Goal: Information Seeking & Learning: Learn about a topic

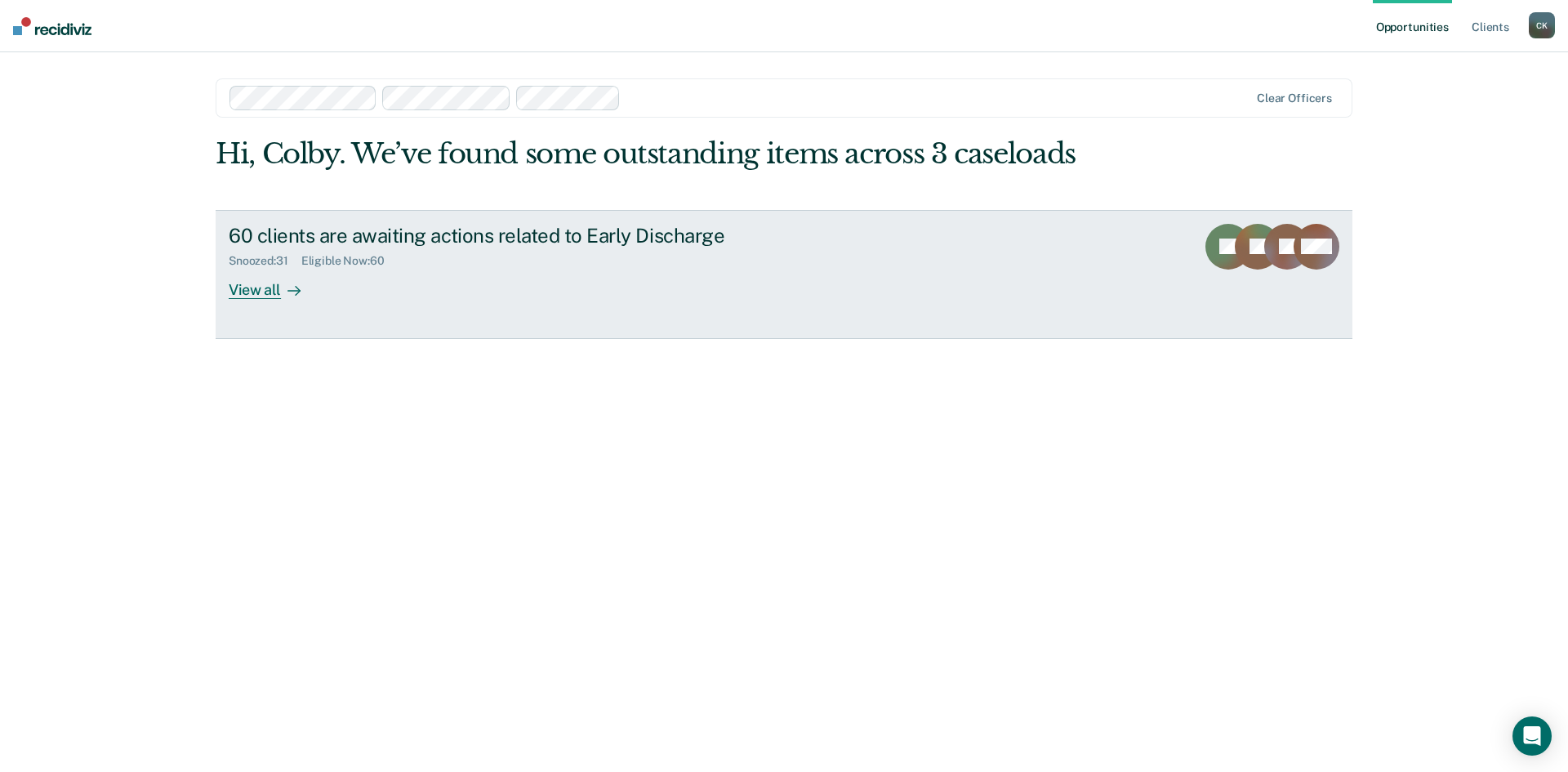
click at [276, 291] on div "View all" at bounding box center [274, 282] width 91 height 32
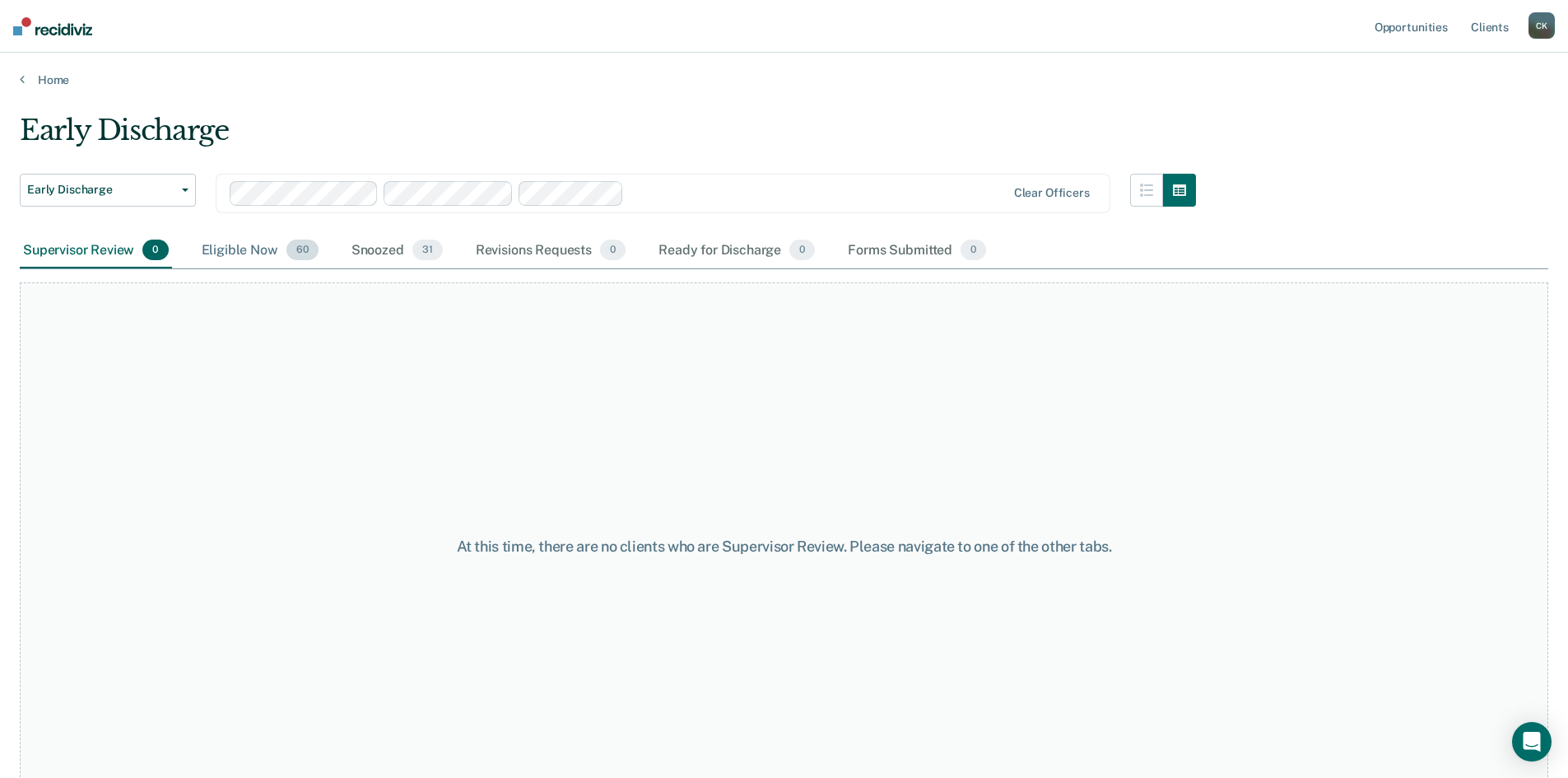
click at [244, 251] on div "Eligible Now 60" at bounding box center [260, 251] width 124 height 36
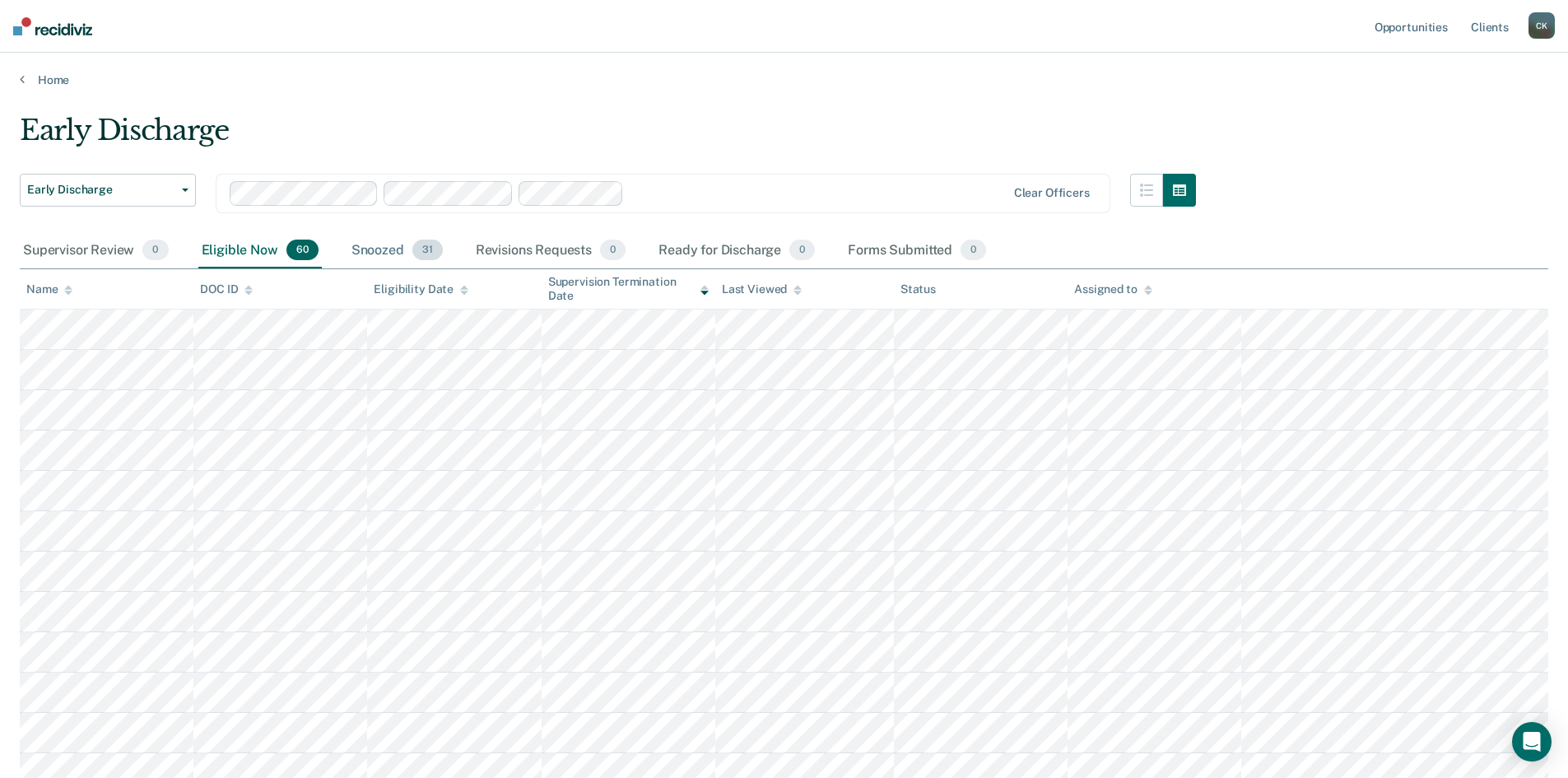
click at [375, 250] on div "Snoozed 31" at bounding box center [397, 251] width 98 height 36
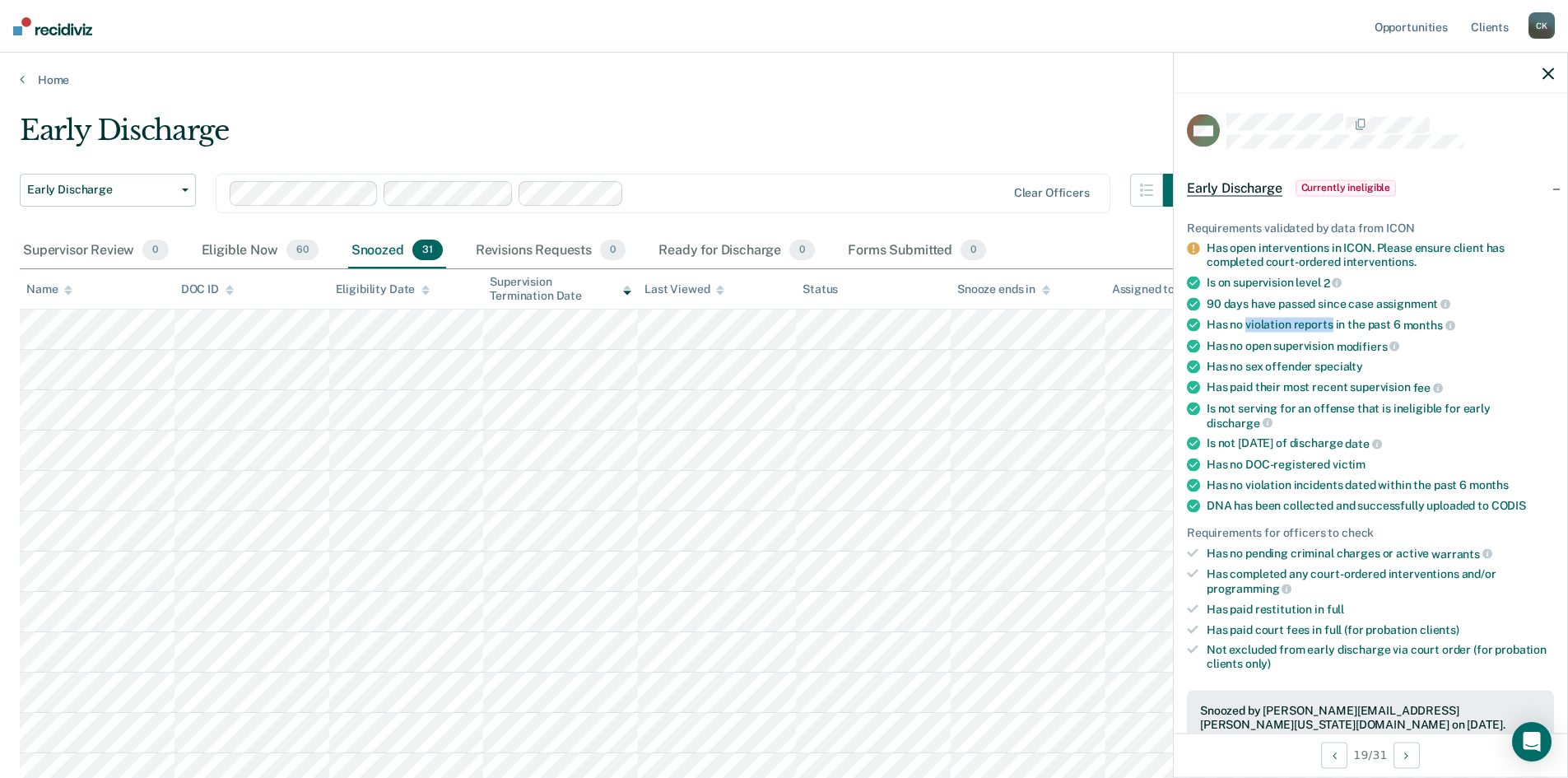
drag, startPoint x: 1244, startPoint y: 322, endPoint x: 1332, endPoint y: 320, distance: 88.0
click at [1332, 320] on div "Has no violation reports in the past 6 months" at bounding box center [1381, 325] width 348 height 15
click at [1377, 331] on ul "Requirements validated by data from ICON Has open interventions in ICON. Please…" at bounding box center [1371, 445] width 368 height 450
click at [1263, 356] on ul "Requirements validated by data from ICON Has open interventions in ICON. Please…" at bounding box center [1371, 445] width 368 height 450
drag, startPoint x: 1365, startPoint y: 367, endPoint x: 1225, endPoint y: 372, distance: 140.1
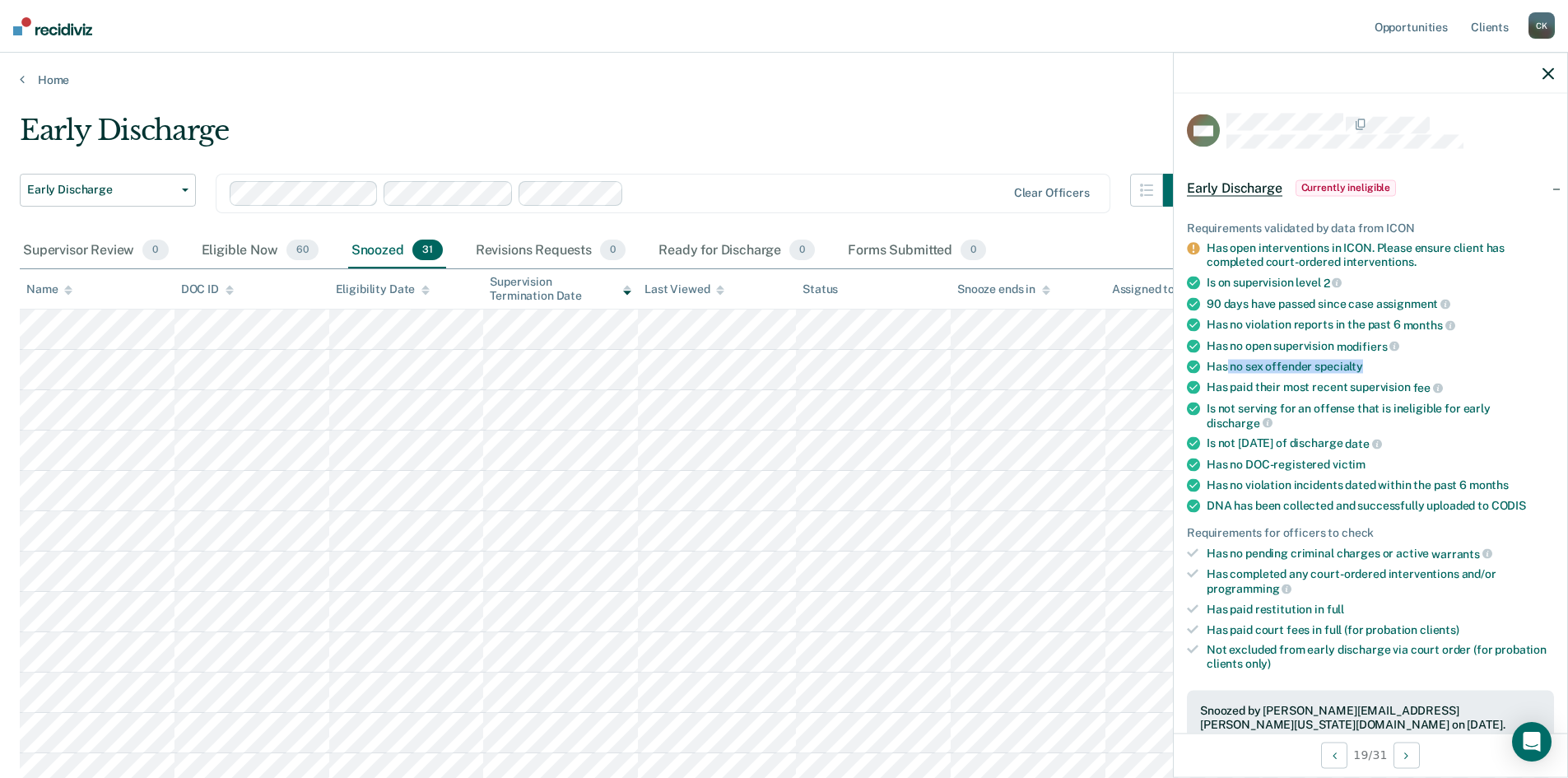
click at [1225, 372] on div "Has no sex offender specialty" at bounding box center [1381, 367] width 348 height 14
click at [1260, 384] on div "Has paid their most recent supervision fee" at bounding box center [1381, 387] width 348 height 15
drag, startPoint x: 1250, startPoint y: 386, endPoint x: 1419, endPoint y: 392, distance: 169.1
click at [1419, 392] on div "Has paid their most recent supervision fee" at bounding box center [1381, 387] width 348 height 15
click at [1357, 401] on div "Is not serving for an offense that is ineligible for early discharge" at bounding box center [1381, 416] width 348 height 28
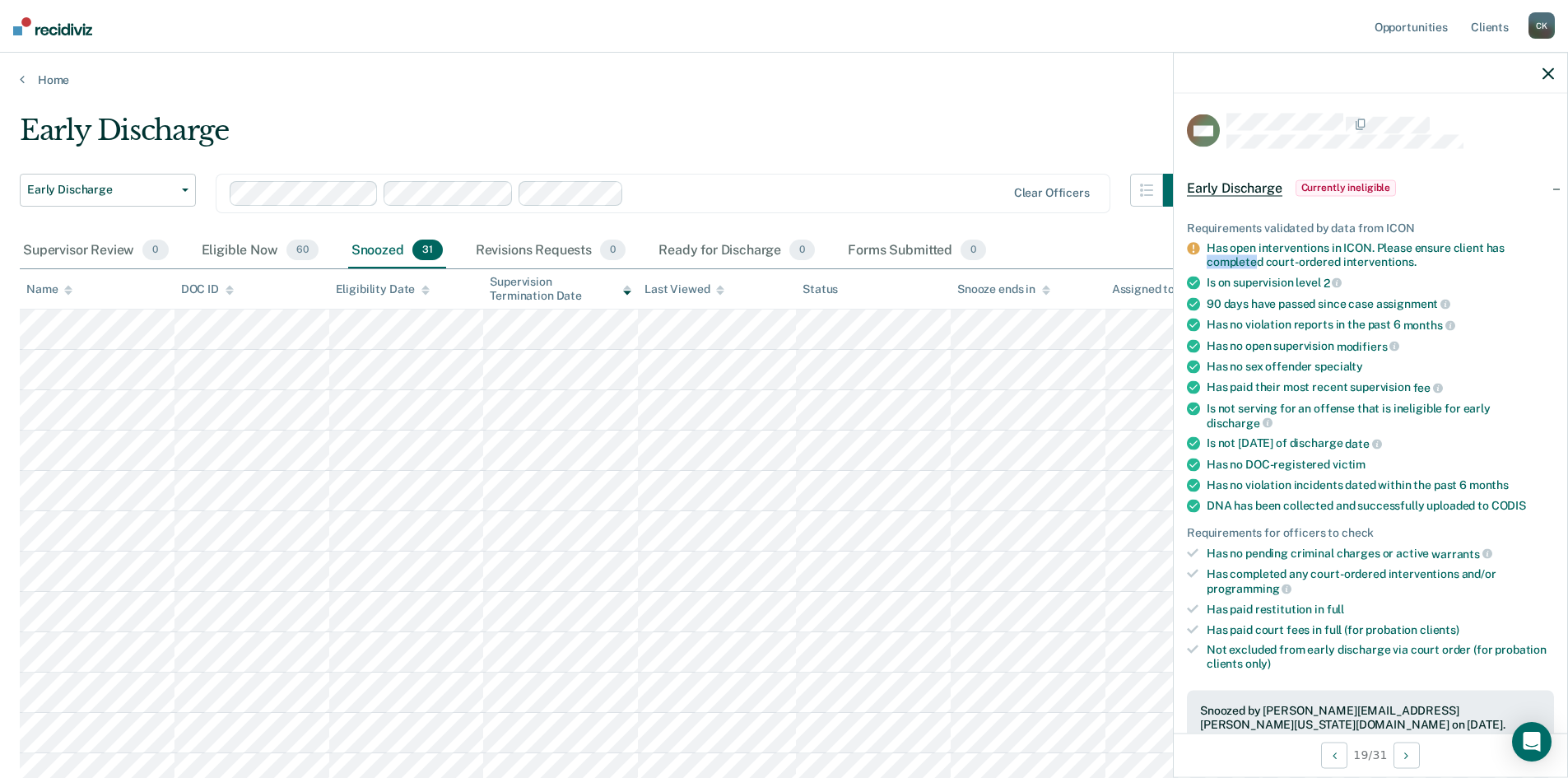
drag, startPoint x: 1206, startPoint y: 263, endPoint x: 1257, endPoint y: 264, distance: 51.0
click at [1257, 264] on li "Has open interventions in ICON. Please ensure client has completed court-ordere…" at bounding box center [1371, 255] width 368 height 28
click at [1284, 268] on ul "Requirements validated by data from ICON Has open interventions in ICON. Please…" at bounding box center [1371, 445] width 368 height 450
click at [1105, 233] on div "Supervisor Review 0 Eligible Now 60 Snoozed 31 Revisions Requests 0 Ready for D…" at bounding box center [784, 251] width 1529 height 37
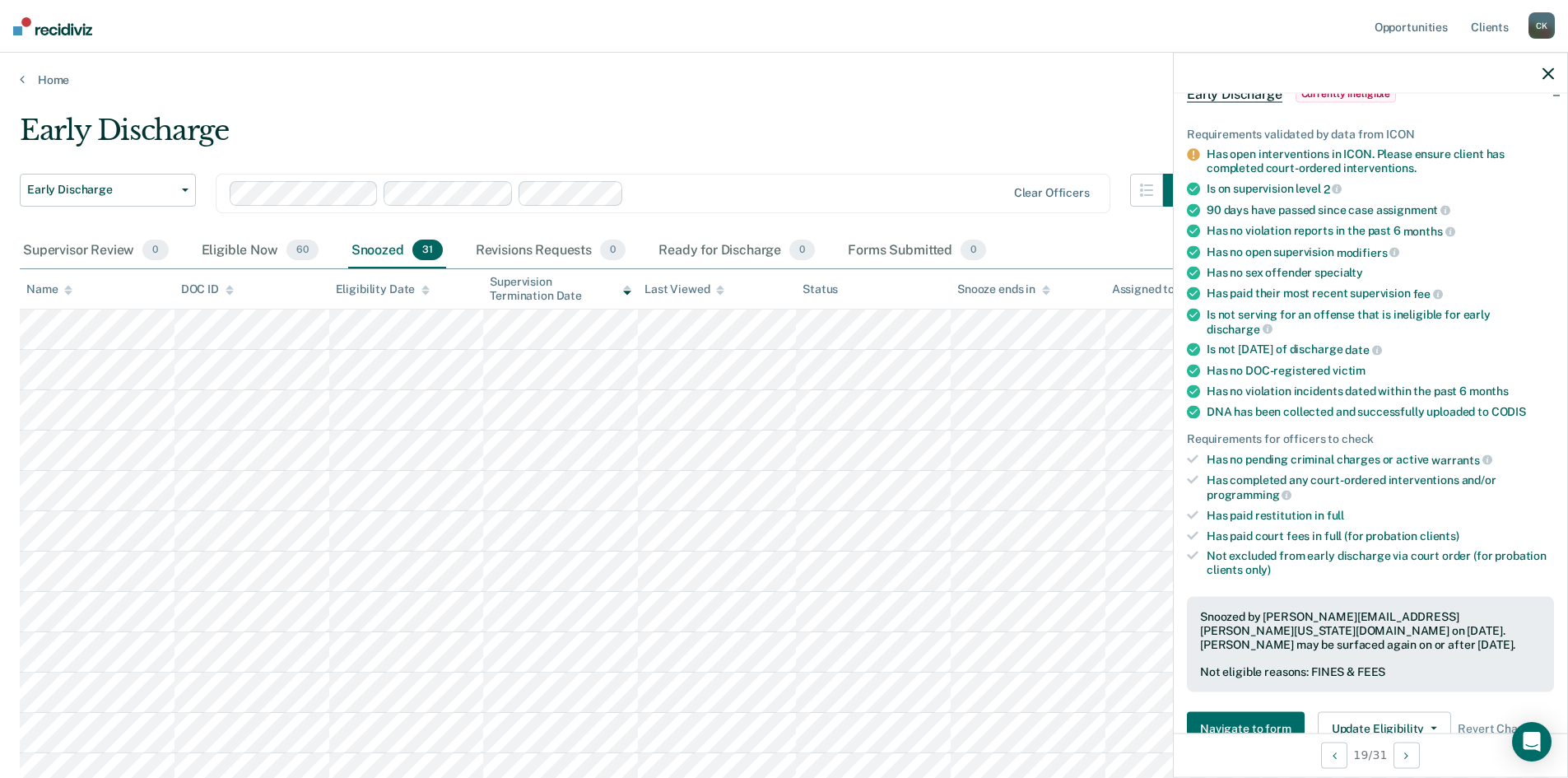
scroll to position [247, 0]
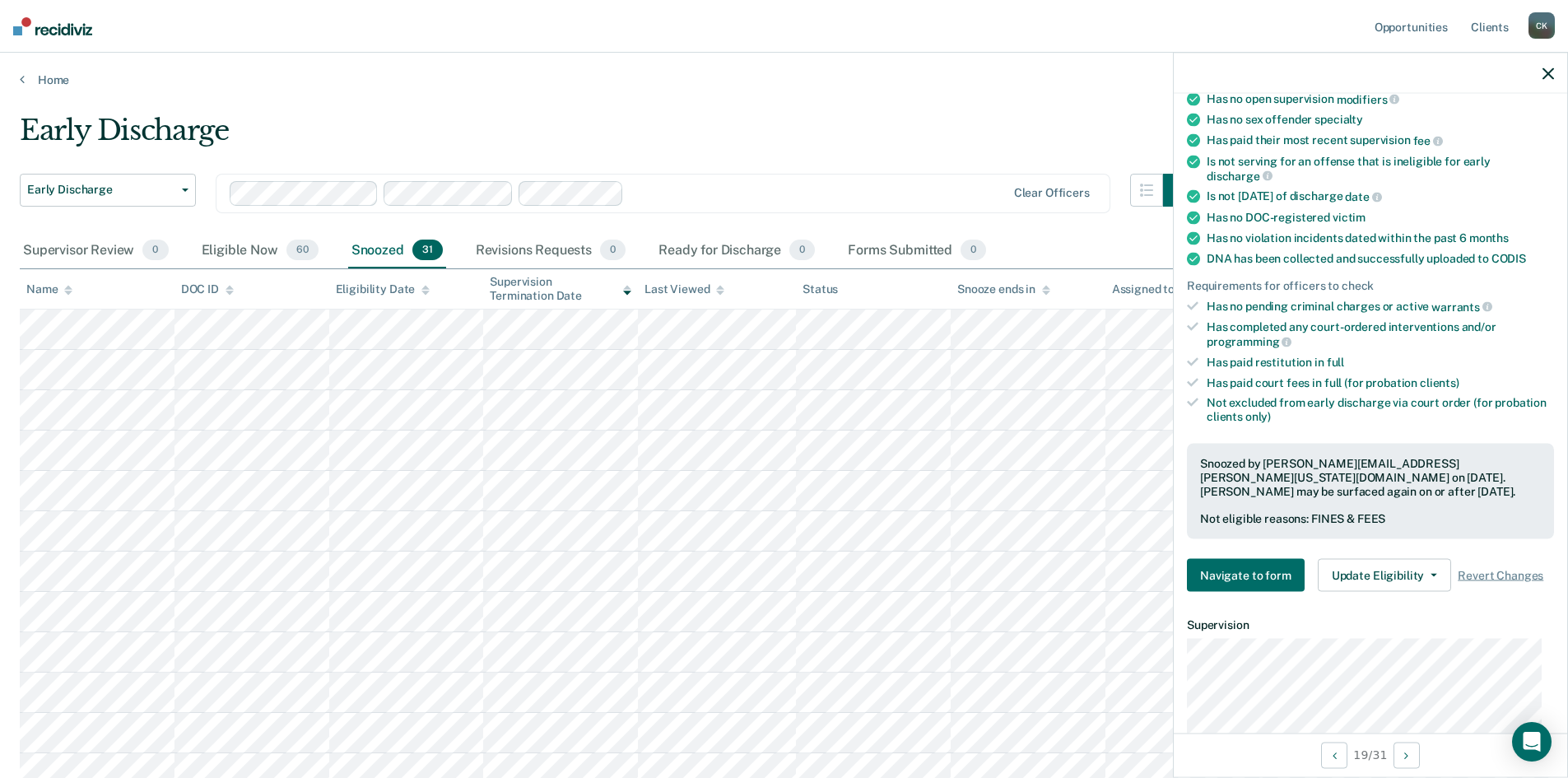
click at [797, 127] on div "Early Discharge" at bounding box center [608, 137] width 1176 height 47
